Goal: Task Accomplishment & Management: Manage account settings

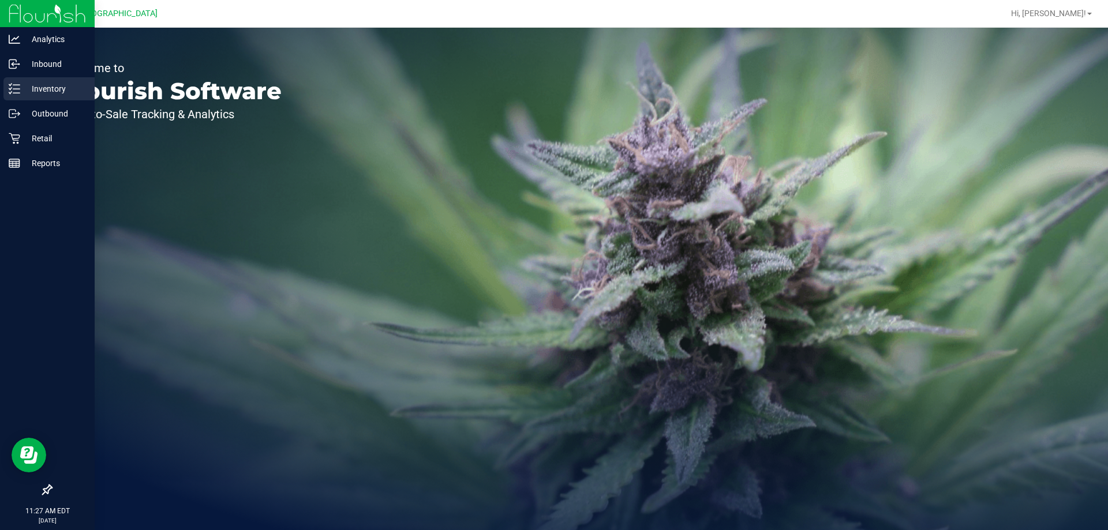
click at [17, 89] on line at bounding box center [16, 89] width 6 height 0
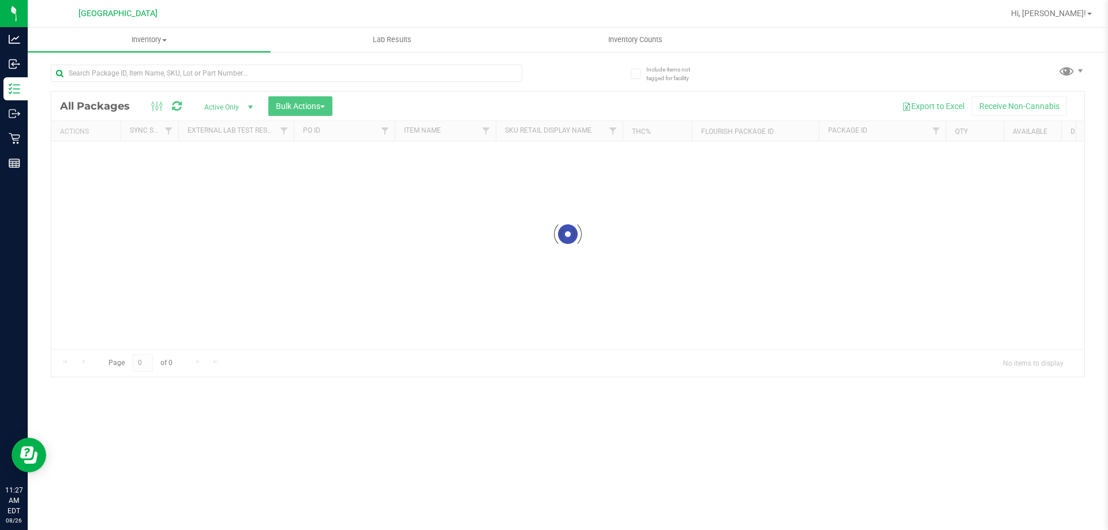
click at [141, 82] on div at bounding box center [287, 78] width 472 height 27
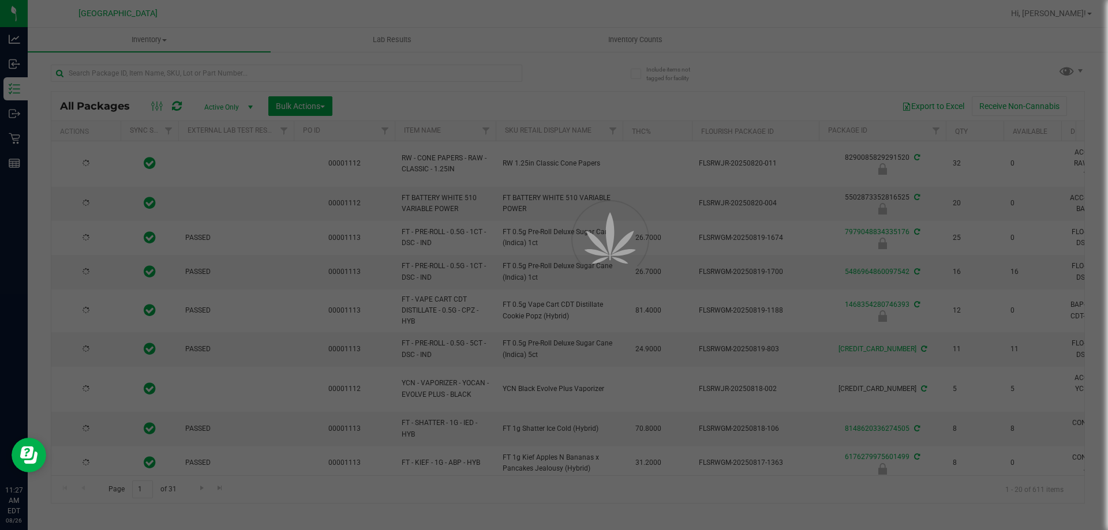
click at [138, 72] on div at bounding box center [554, 265] width 1108 height 530
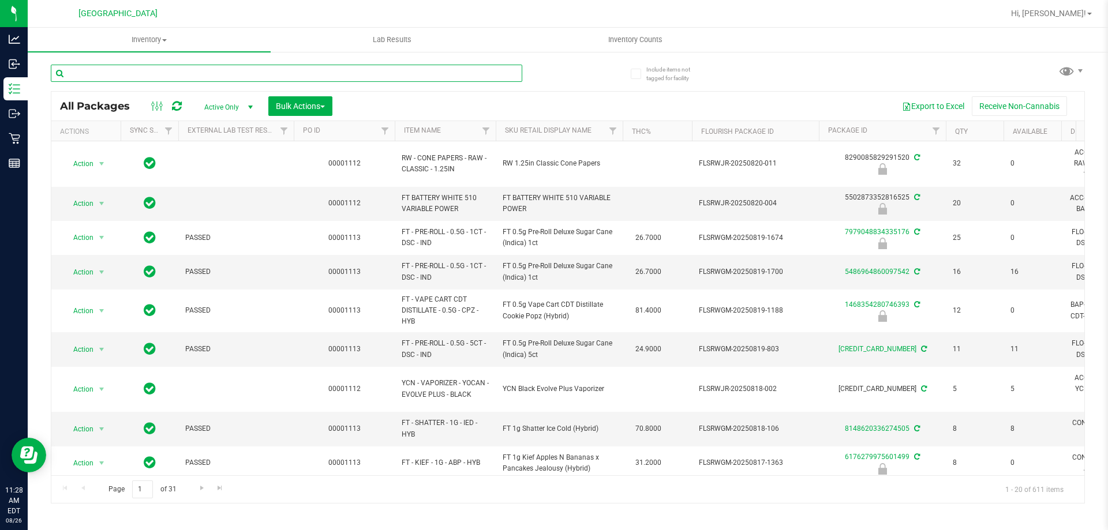
click at [106, 73] on input "text" at bounding box center [287, 73] width 472 height 17
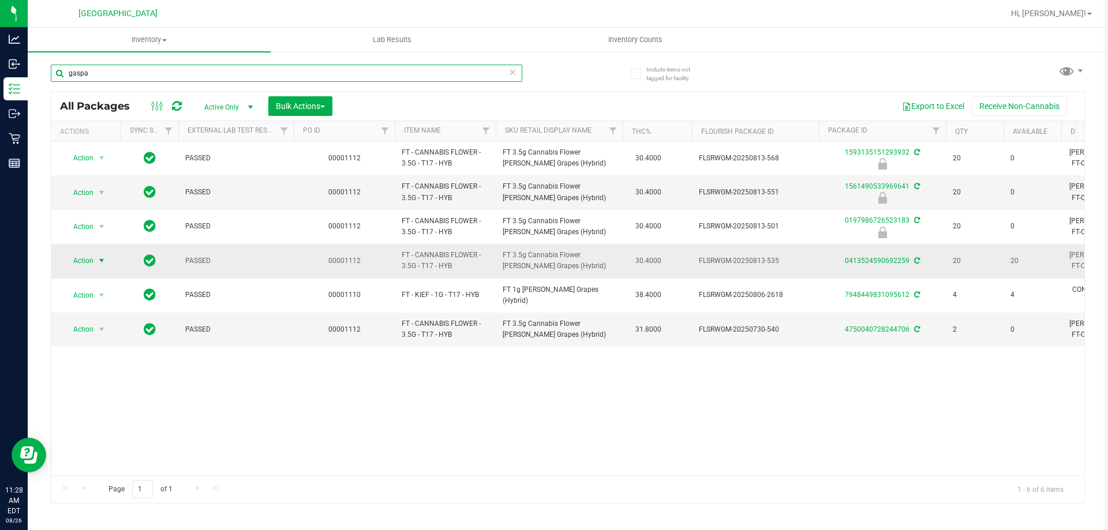
type input "gaspa"
click at [96, 261] on span "select" at bounding box center [102, 261] width 14 height 16
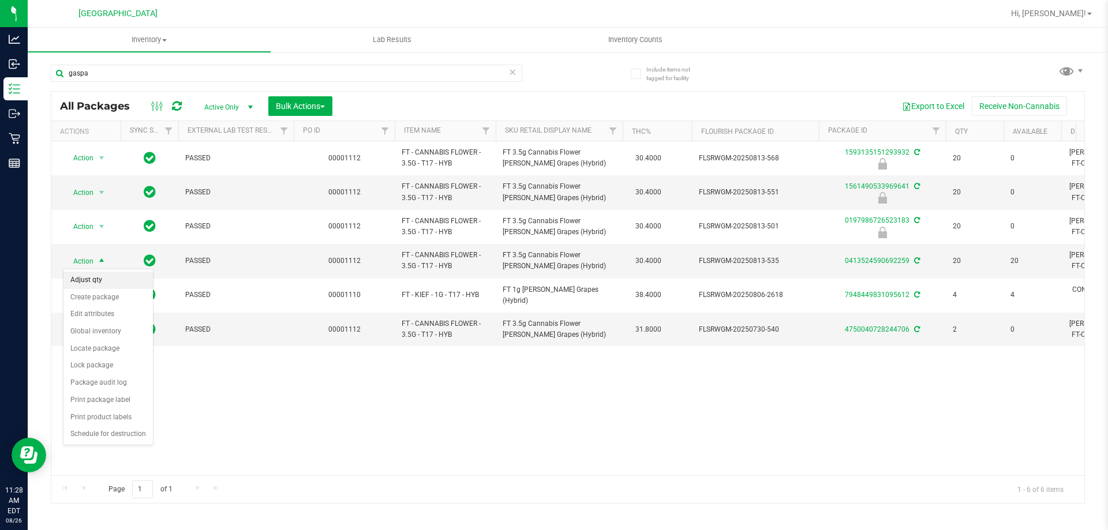
click at [93, 283] on li "Adjust qty" at bounding box center [107, 280] width 89 height 17
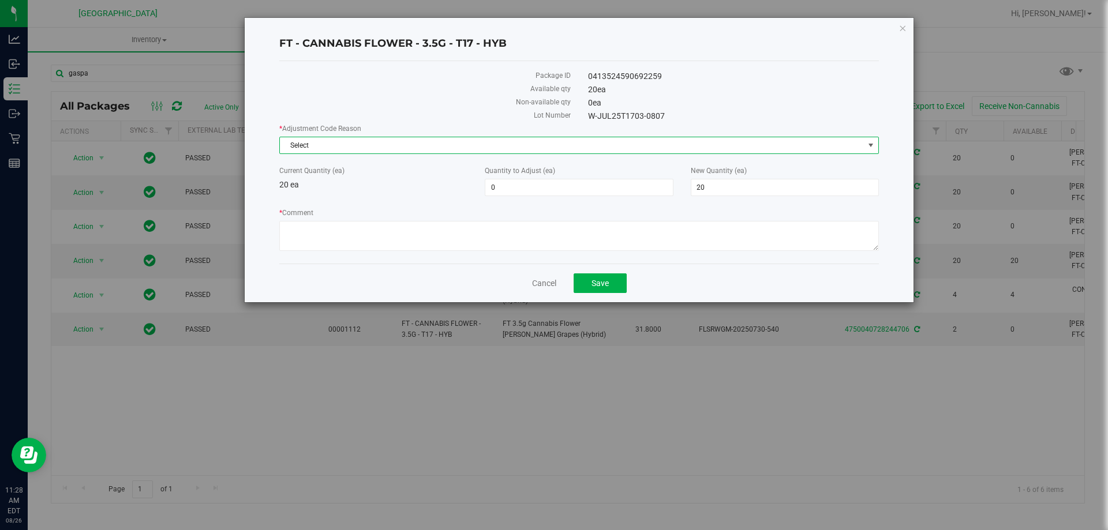
click at [369, 142] on span "Select" at bounding box center [572, 145] width 584 height 16
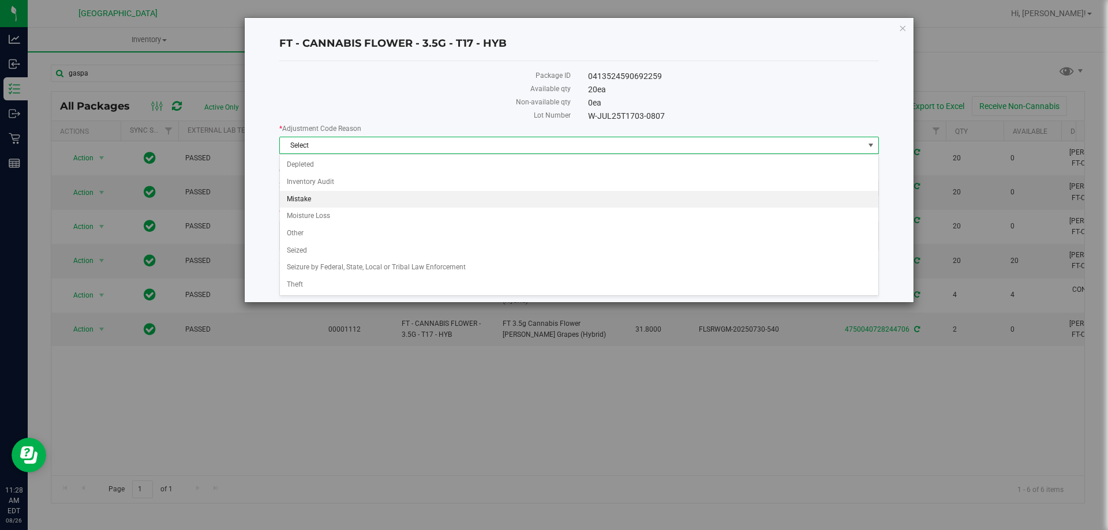
click at [306, 197] on li "Mistake" at bounding box center [579, 199] width 599 height 17
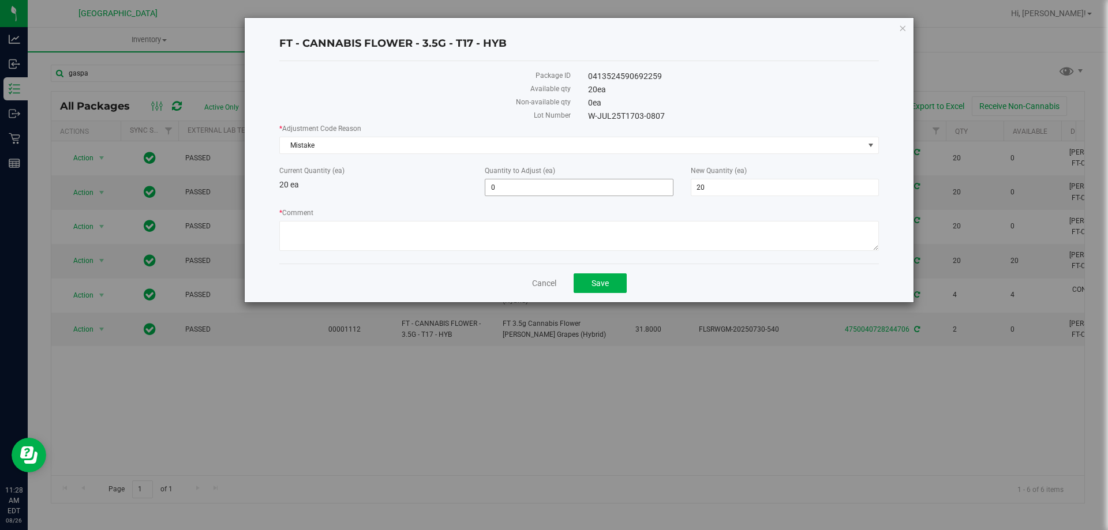
drag, startPoint x: 471, startPoint y: 189, endPoint x: 504, endPoint y: 186, distance: 33.6
click at [472, 188] on div "Current Quantity (ea) 20 ea" at bounding box center [373, 178] width 205 height 25
drag, startPoint x: 525, startPoint y: 186, endPoint x: 463, endPoint y: 190, distance: 61.9
click at [463, 190] on div "Current Quantity (ea) 20 ea Quantity to Adjust (ea) 0 0 New Quantity (ea) 20 20" at bounding box center [579, 181] width 617 height 31
type input "1"
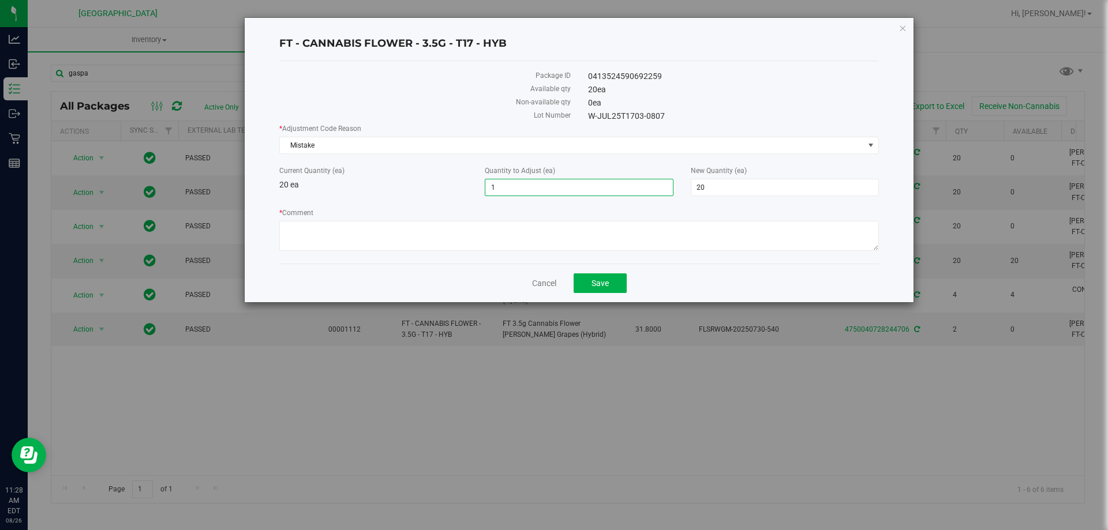
type input "21"
click at [531, 188] on input "1" at bounding box center [578, 188] width 187 height 16
click at [520, 185] on input "1" at bounding box center [578, 188] width 187 height 16
type input "-1"
click at [704, 225] on textarea "* Comment" at bounding box center [579, 236] width 600 height 30
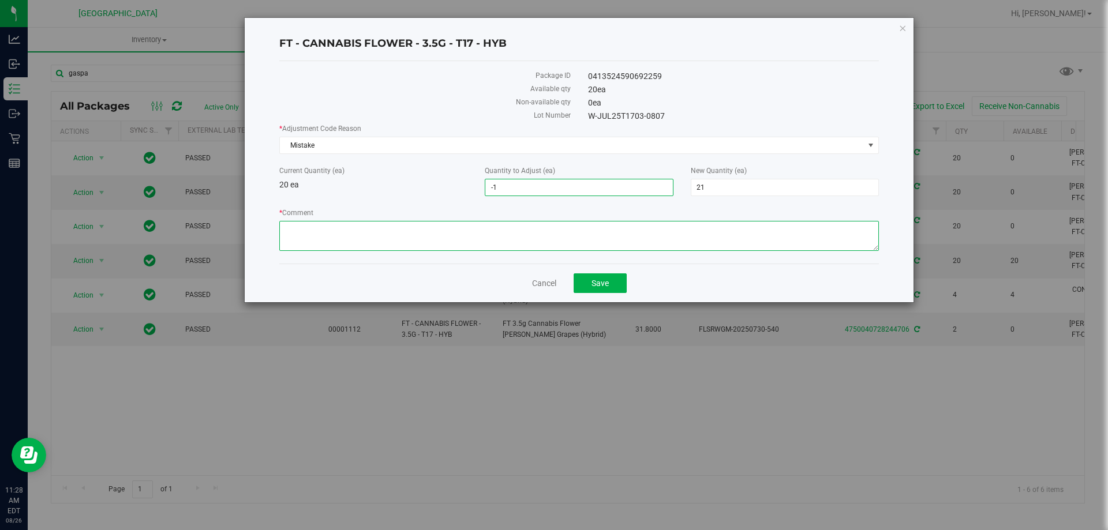
type input "-1"
type input "19"
click at [519, 188] on input "-1" at bounding box center [578, 188] width 187 height 16
type input "-"
type input "20"
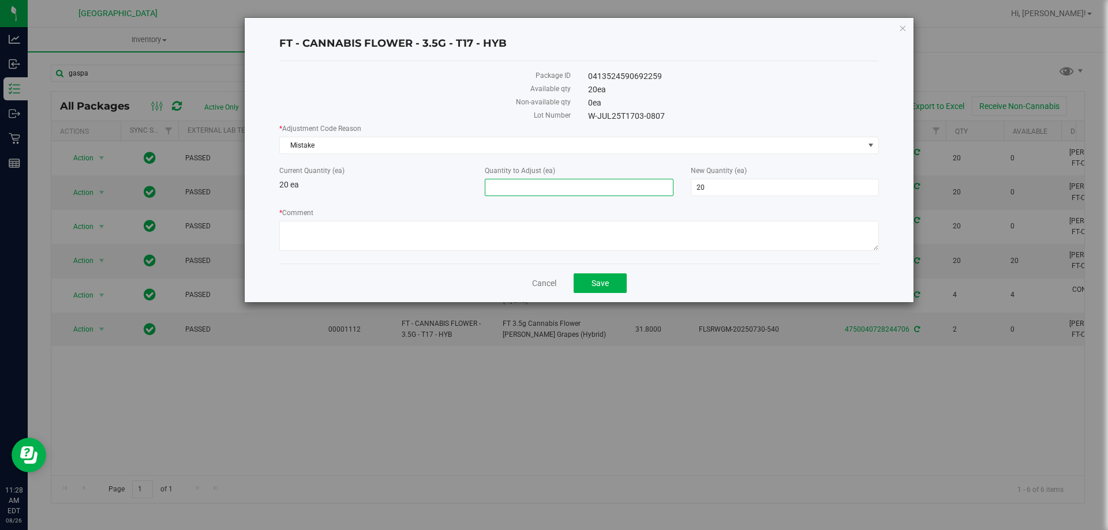
click at [414, 188] on div "Current Quantity (ea) 20 ea" at bounding box center [373, 178] width 205 height 25
click at [519, 185] on input "text" at bounding box center [578, 188] width 187 height 16
type input "1"
type input "21"
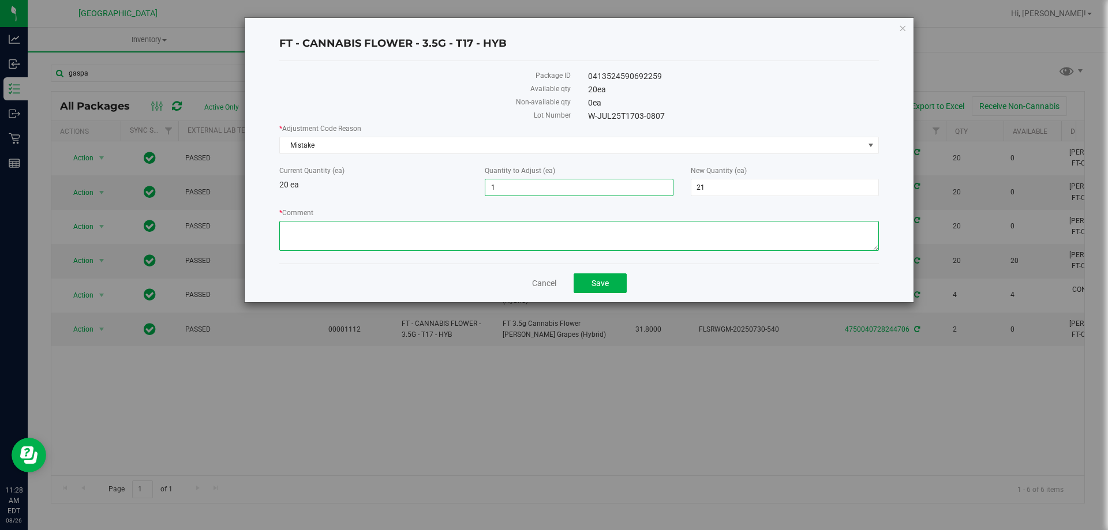
click at [324, 229] on textarea "* Comment" at bounding box center [579, 236] width 600 height 30
type textarea "Unlocked and opened pkg with 21 units.-TS"
click at [611, 285] on button "Save" at bounding box center [600, 284] width 53 height 20
